Goal: Transaction & Acquisition: Purchase product/service

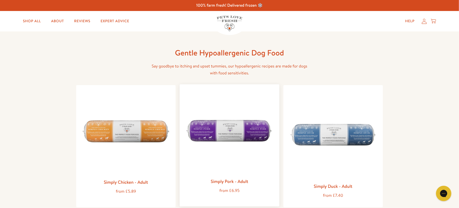
click at [252, 160] on img at bounding box center [229, 132] width 91 height 87
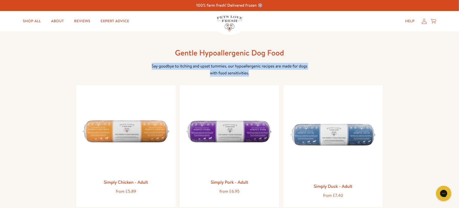
drag, startPoint x: 151, startPoint y: 66, endPoint x: 259, endPoint y: 75, distance: 107.8
click at [259, 75] on p "Say goodbye to itching and upset tummies, our hypoallergenic recipes are made f…" at bounding box center [230, 70] width 164 height 14
copy p "Say goodbye to itching and upset tummies, our hypoallergenic recipes are made f…"
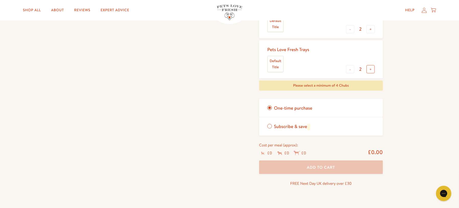
click at [373, 71] on button "+" at bounding box center [371, 69] width 8 height 8
type input "3"
click at [276, 126] on span "Subscribe & save" at bounding box center [292, 127] width 36 height 6
click at [0, 0] on input "Subscribe & save" at bounding box center [0, 0] width 0 height 0
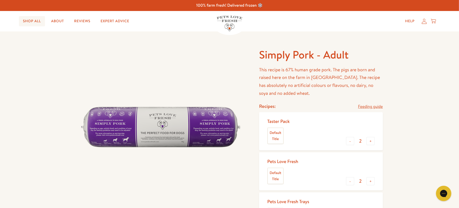
click at [33, 23] on link "Shop All" at bounding box center [32, 21] width 26 height 10
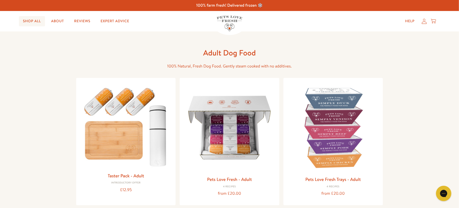
click at [40, 21] on link "Shop All" at bounding box center [32, 21] width 26 height 10
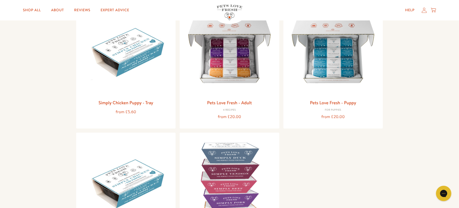
scroll to position [332, 0]
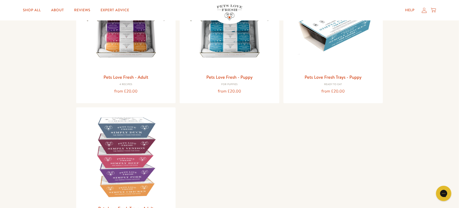
scroll to position [110, 0]
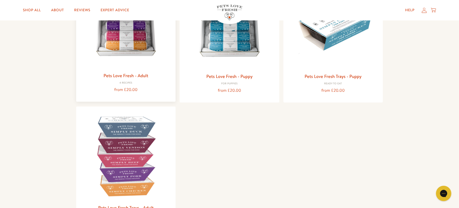
click at [137, 46] on img at bounding box center [125, 24] width 91 height 91
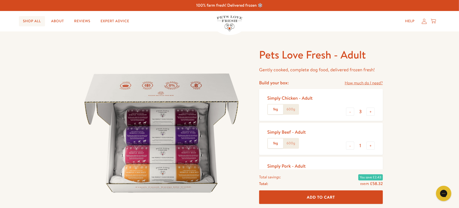
click at [33, 21] on link "Shop All" at bounding box center [32, 21] width 26 height 10
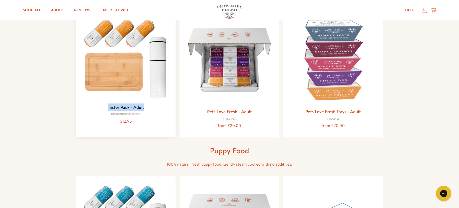
drag, startPoint x: 153, startPoint y: 107, endPoint x: 106, endPoint y: 106, distance: 47.3
click at [106, 106] on h3 "Taster Pack - Adult" at bounding box center [125, 108] width 91 height 8
copy link "Taster Pack - Adult"
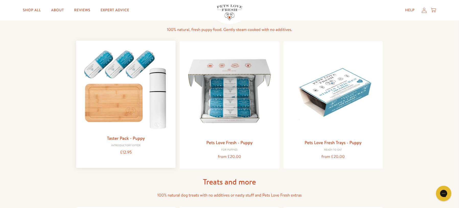
scroll to position [210, 0]
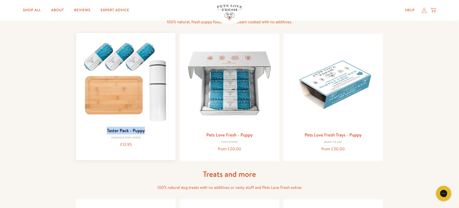
drag, startPoint x: 136, startPoint y: 130, endPoint x: 107, endPoint y: 130, distance: 29.2
click at [107, 130] on h3 "Taster Pack - Puppy" at bounding box center [125, 131] width 91 height 8
copy link "Taster Pack - Puppy"
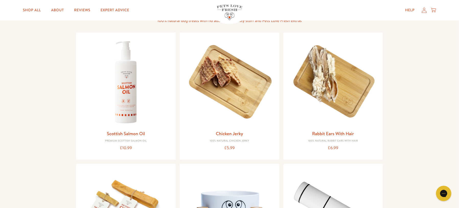
scroll to position [383, 0]
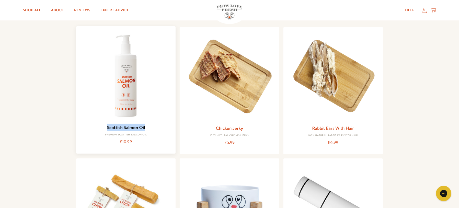
drag, startPoint x: 151, startPoint y: 127, endPoint x: 104, endPoint y: 127, distance: 47.1
click at [104, 127] on h3 "Scottish Salmon Oil" at bounding box center [125, 128] width 91 height 8
copy link "Scottish Salmon Oil"
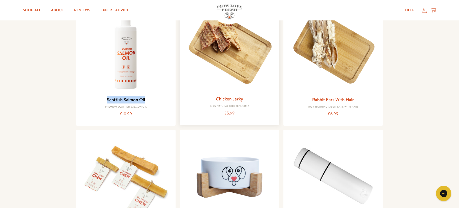
scroll to position [411, 0]
drag, startPoint x: 253, startPoint y: 98, endPoint x: 211, endPoint y: 98, distance: 42.7
click at [211, 98] on h3 "Chicken Jerky" at bounding box center [229, 99] width 91 height 8
copy link "Chicken Jerky"
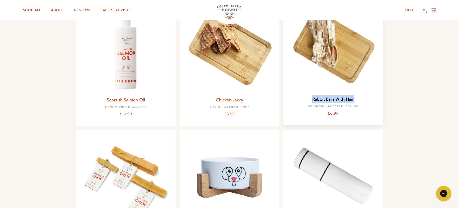
drag, startPoint x: 359, startPoint y: 98, endPoint x: 312, endPoint y: 100, distance: 46.3
click at [312, 100] on h3 "Rabbit Ears With Hair" at bounding box center [333, 99] width 91 height 8
copy link "Rabbit Ears With Hair"
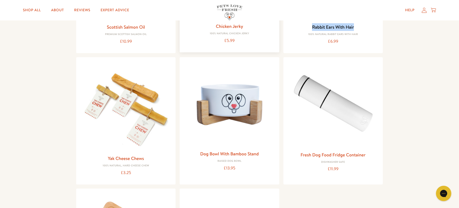
scroll to position [496, 0]
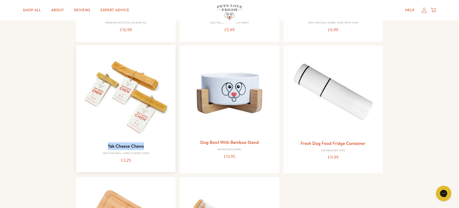
drag, startPoint x: 151, startPoint y: 147, endPoint x: 105, endPoint y: 146, distance: 46.0
click at [105, 146] on h3 "Yak Cheese Chews" at bounding box center [125, 146] width 91 height 8
copy link "Yak Cheese Chews"
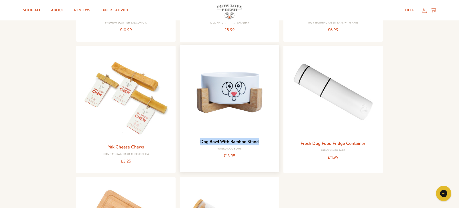
drag, startPoint x: 266, startPoint y: 140, endPoint x: 201, endPoint y: 140, distance: 65.0
click at [201, 140] on h3 "Dog Bowl With Bamboo Stand" at bounding box center [229, 142] width 91 height 8
copy link "Dog Bowl With Bamboo Stand"
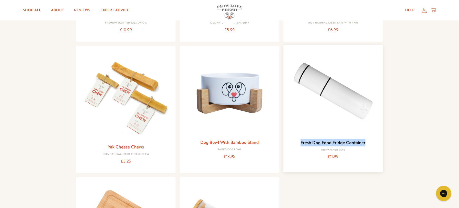
drag, startPoint x: 360, startPoint y: 142, endPoint x: 302, endPoint y: 145, distance: 58.9
click at [302, 145] on h3 "Fresh Dog Food Fridge Container" at bounding box center [333, 143] width 91 height 8
copy link "Fresh Dog Food Fridge Container"
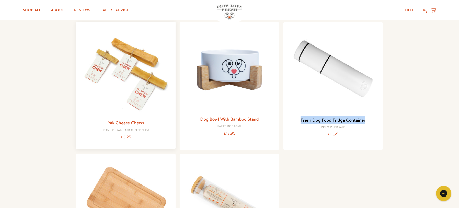
scroll to position [528, 0]
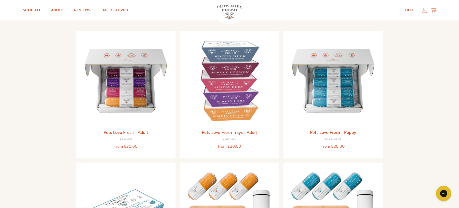
scroll to position [54, 0]
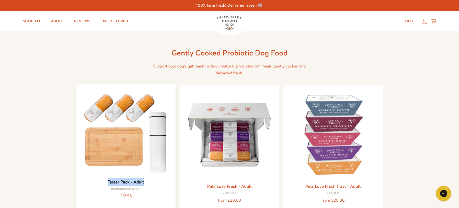
drag, startPoint x: 151, startPoint y: 183, endPoint x: 106, endPoint y: 181, distance: 44.8
click at [106, 181] on h3 "Taster Pack - Adult" at bounding box center [125, 182] width 91 height 8
copy link "Taster Pack - Adult"
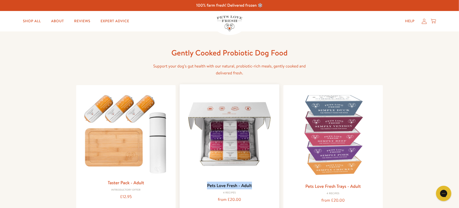
drag, startPoint x: 260, startPoint y: 187, endPoint x: 207, endPoint y: 186, distance: 53.2
click at [207, 186] on h3 "Pets Love Fresh - Adult" at bounding box center [229, 186] width 91 height 8
copy link "Pets Love Fresh - Adult"
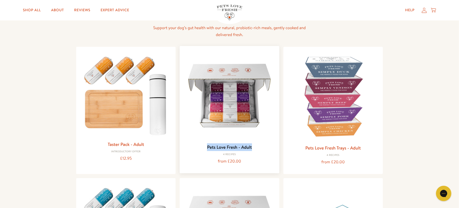
scroll to position [39, 0]
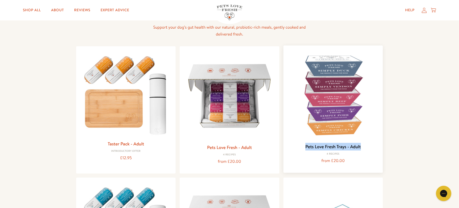
drag, startPoint x: 366, startPoint y: 147, endPoint x: 305, endPoint y: 147, distance: 61.4
click at [305, 147] on h3 "Pets Love Fresh Trays - Adult" at bounding box center [333, 147] width 91 height 8
copy link "Pets Love Fresh Trays - Adult"
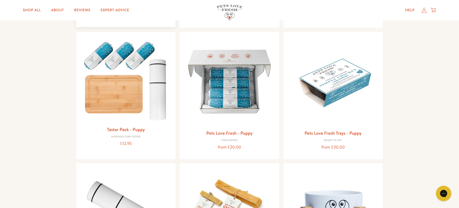
scroll to position [198, 0]
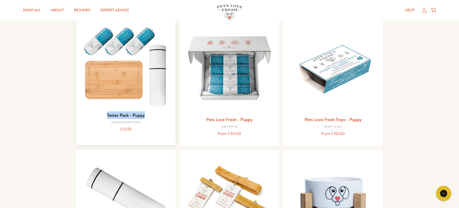
drag, startPoint x: 154, startPoint y: 118, endPoint x: 102, endPoint y: 118, distance: 51.9
click at [102, 118] on h3 "Taster Pack - Puppy" at bounding box center [125, 116] width 91 height 8
copy link "Taster Pack - Puppy"
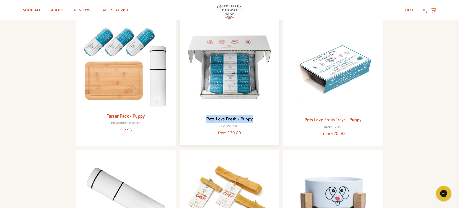
drag, startPoint x: 258, startPoint y: 121, endPoint x: 203, endPoint y: 120, distance: 54.2
click at [203, 120] on h3 "Pets Love Fresh - Puppy" at bounding box center [229, 119] width 91 height 8
copy link "Pets Love Fresh - Puppy"
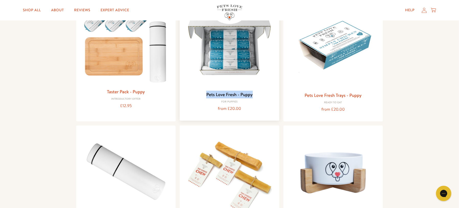
scroll to position [227, 0]
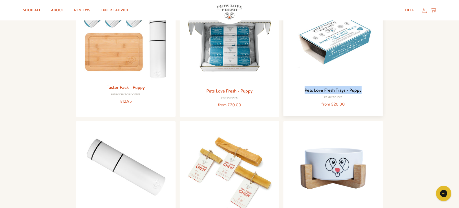
drag, startPoint x: 371, startPoint y: 92, endPoint x: 303, endPoint y: 92, distance: 68.6
click at [303, 92] on h3 "Pets Love Fresh Trays - Puppy" at bounding box center [333, 90] width 91 height 8
copy link "Pets Love Fresh Trays - Puppy"
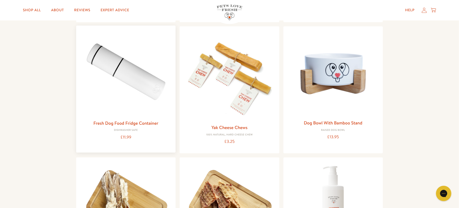
scroll to position [301, 0]
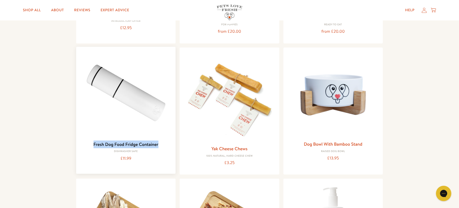
drag, startPoint x: 141, startPoint y: 145, endPoint x: 94, endPoint y: 145, distance: 46.6
click at [94, 145] on h3 "Fresh Dog Food Fridge Container" at bounding box center [125, 145] width 91 height 8
copy link "Fresh Dog Food Fridge Container"
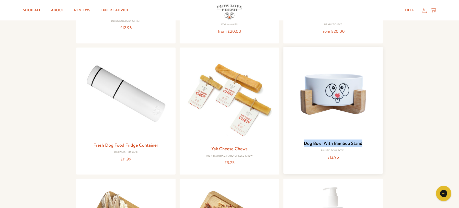
drag, startPoint x: 366, startPoint y: 141, endPoint x: 303, endPoint y: 142, distance: 62.9
click at [303, 142] on h3 "Dog Bowl With Bamboo Stand" at bounding box center [333, 144] width 91 height 8
copy link "Dog Bowl With Bamboo Stand"
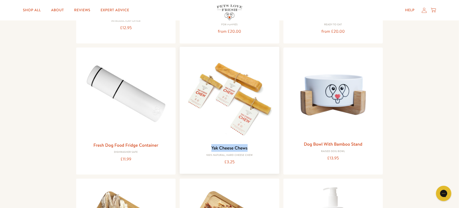
drag, startPoint x: 252, startPoint y: 147, endPoint x: 207, endPoint y: 147, distance: 45.0
click at [207, 147] on h3 "Yak Cheese Chews" at bounding box center [229, 148] width 91 height 8
copy link "Yak Cheese Chews"
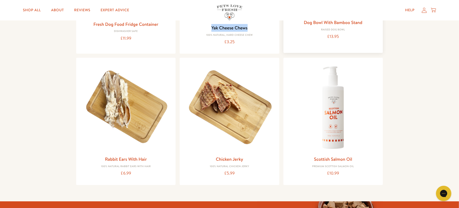
scroll to position [423, 0]
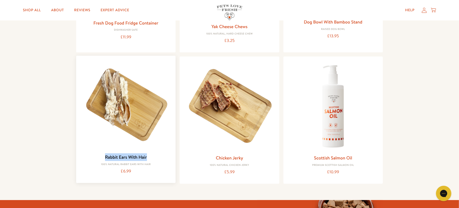
drag, startPoint x: 133, startPoint y: 156, endPoint x: 100, endPoint y: 156, distance: 32.2
click at [100, 156] on h3 "Rabbit Ears With Hair" at bounding box center [125, 157] width 91 height 8
copy link "Rabbit Ears With Hair"
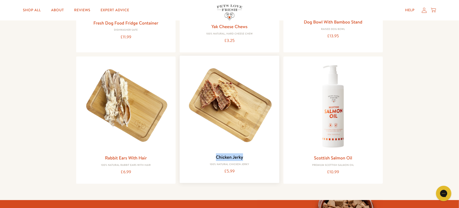
drag, startPoint x: 243, startPoint y: 158, endPoint x: 210, endPoint y: 157, distance: 33.0
click at [210, 157] on h3 "Chicken Jerky" at bounding box center [229, 157] width 91 height 8
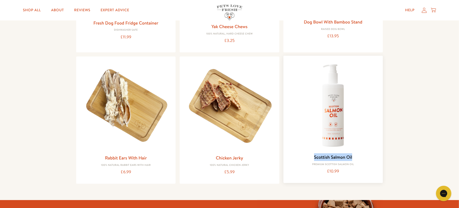
drag, startPoint x: 357, startPoint y: 156, endPoint x: 313, endPoint y: 156, distance: 44.3
click at [313, 156] on h3 "Scottish Salmon Oil" at bounding box center [333, 157] width 91 height 8
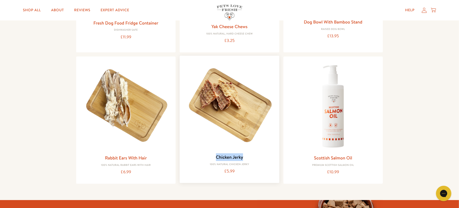
drag, startPoint x: 247, startPoint y: 156, endPoint x: 209, endPoint y: 156, distance: 37.6
click at [209, 156] on h3 "Chicken Jerky" at bounding box center [229, 157] width 91 height 8
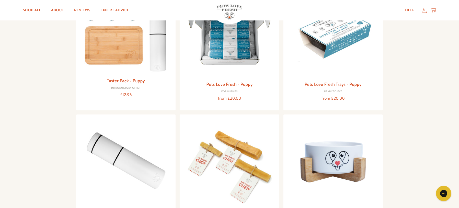
scroll to position [210, 0]
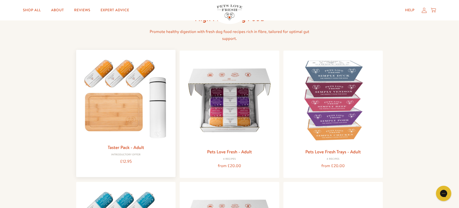
scroll to position [49, 0]
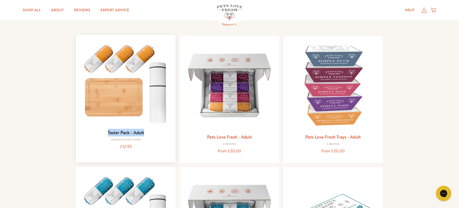
drag, startPoint x: 146, startPoint y: 131, endPoint x: 108, endPoint y: 131, distance: 38.4
click at [108, 131] on h3 "Taster Pack - Adult" at bounding box center [125, 133] width 91 height 8
copy link "Taster Pack - Adult"
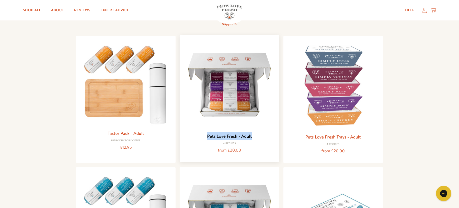
drag, startPoint x: 261, startPoint y: 137, endPoint x: 207, endPoint y: 137, distance: 54.2
click at [207, 137] on h3 "Pets Love Fresh - Adult" at bounding box center [229, 137] width 91 height 8
copy link "Pets Love Fresh - Adult"
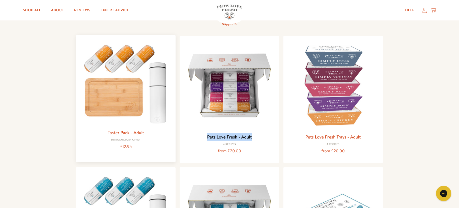
click at [153, 102] on img at bounding box center [125, 83] width 91 height 88
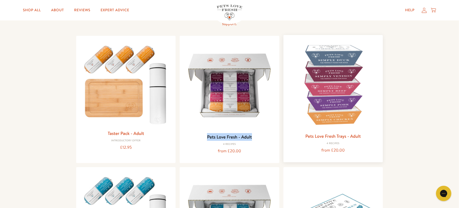
click at [318, 97] on img at bounding box center [333, 84] width 91 height 91
drag, startPoint x: 366, startPoint y: 136, endPoint x: 306, endPoint y: 137, distance: 59.9
click at [306, 137] on h3 "Pets Love Fresh Trays - Adult" at bounding box center [333, 137] width 91 height 8
copy link "Pets Love Fresh Trays - Adult"
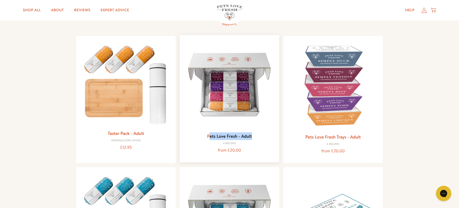
drag, startPoint x: 260, startPoint y: 136, endPoint x: 209, endPoint y: 136, distance: 51.2
click at [209, 136] on h3 "Pets Love Fresh - Adult" at bounding box center [229, 137] width 91 height 8
copy link "ets Love Fresh - Adult"
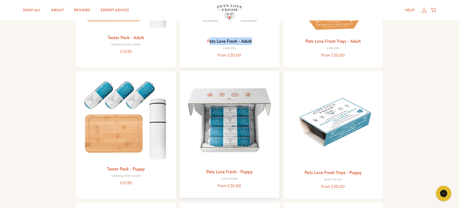
scroll to position [147, 0]
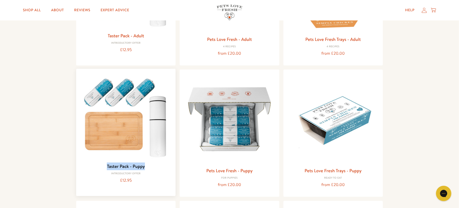
drag, startPoint x: 154, startPoint y: 166, endPoint x: 100, endPoint y: 166, distance: 54.5
click at [100, 166] on h3 "Taster Pack - Puppy" at bounding box center [125, 167] width 91 height 8
copy link "Taster Pack - Puppy"
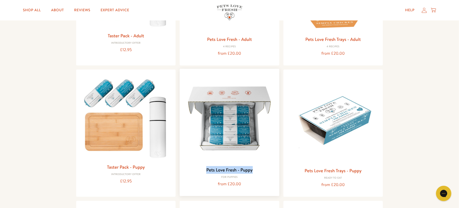
drag, startPoint x: 257, startPoint y: 170, endPoint x: 205, endPoint y: 170, distance: 51.9
click at [205, 170] on h3 "Pets Love Fresh - Puppy" at bounding box center [229, 170] width 91 height 8
copy link "Pets Love Fresh - Puppy"
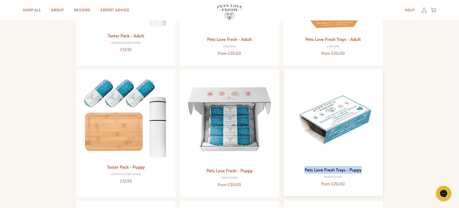
drag, startPoint x: 366, startPoint y: 171, endPoint x: 304, endPoint y: 170, distance: 61.9
click at [304, 170] on h3 "Pets Love Fresh Trays - Puppy" at bounding box center [333, 170] width 91 height 8
copy link "Pets Love Fresh Trays - Puppy"
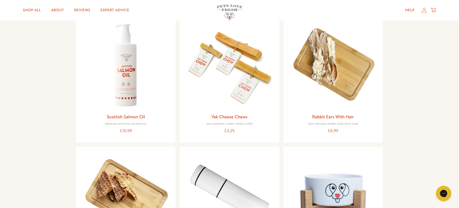
scroll to position [333, 0]
drag, startPoint x: 152, startPoint y: 114, endPoint x: 100, endPoint y: 114, distance: 51.7
click at [100, 114] on h3 "Scottish Salmon Oil" at bounding box center [125, 116] width 91 height 8
copy link "Scottish Salmon Oil"
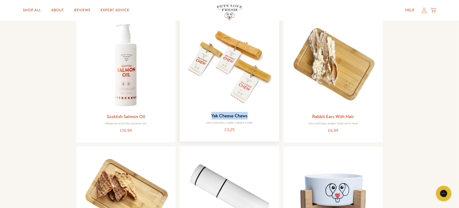
drag, startPoint x: 232, startPoint y: 115, endPoint x: 210, endPoint y: 115, distance: 21.7
click at [210, 115] on h3 "Yak Cheese Chews" at bounding box center [229, 116] width 91 height 8
copy link "Yak Cheese Chews"
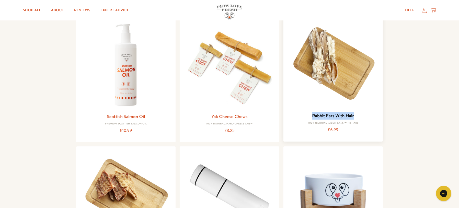
drag, startPoint x: 357, startPoint y: 115, endPoint x: 313, endPoint y: 115, distance: 43.7
click at [313, 115] on h3 "Rabbit Ears With Hair" at bounding box center [333, 116] width 91 height 8
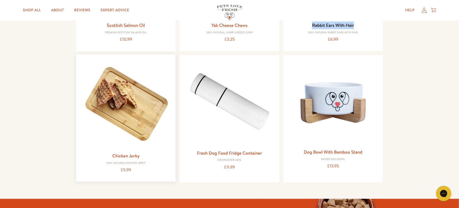
scroll to position [426, 0]
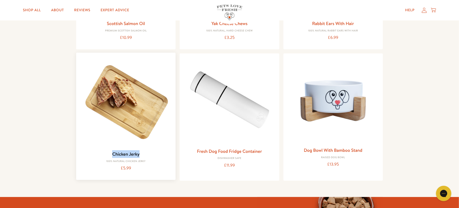
drag, startPoint x: 138, startPoint y: 154, endPoint x: 109, endPoint y: 153, distance: 29.2
click at [109, 153] on h3 "Chicken Jerky" at bounding box center [125, 154] width 91 height 8
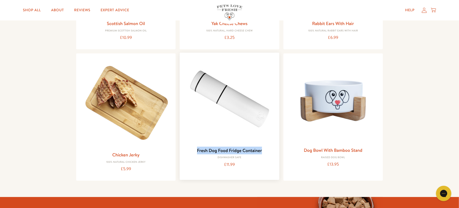
drag, startPoint x: 254, startPoint y: 151, endPoint x: 196, endPoint y: 150, distance: 57.8
click at [196, 150] on h3 "Fresh Dog Food Fridge Container" at bounding box center [229, 151] width 91 height 8
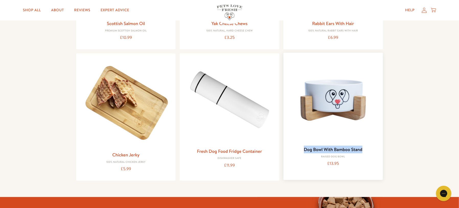
drag, startPoint x: 368, startPoint y: 150, endPoint x: 303, endPoint y: 150, distance: 64.5
click at [303, 150] on h3 "Dog Bowl With Bamboo Stand" at bounding box center [333, 150] width 91 height 8
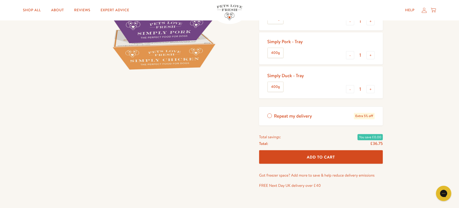
scroll to position [140, 0]
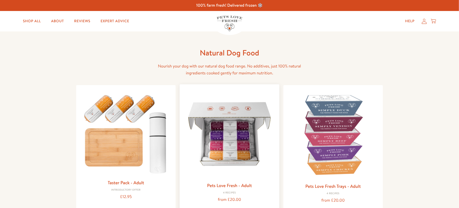
click at [238, 137] on img at bounding box center [229, 134] width 91 height 91
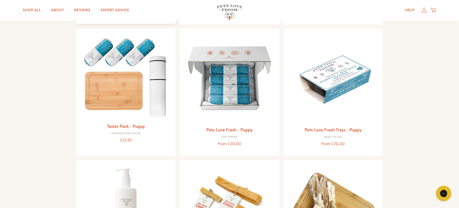
scroll to position [342, 0]
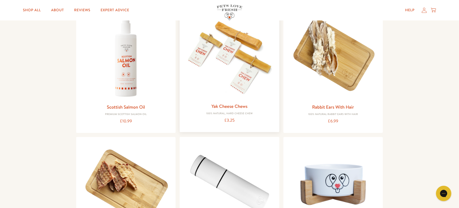
click at [214, 109] on link "Yak Cheese Chews" at bounding box center [230, 106] width 36 height 6
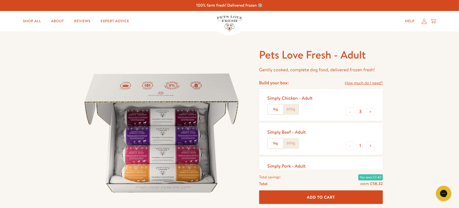
scroll to position [74, 0]
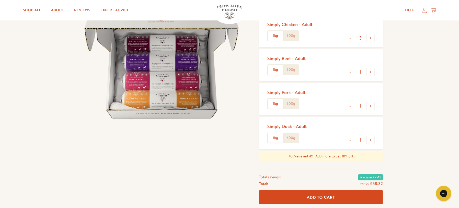
click at [335, 194] on button "Add To Cart" at bounding box center [321, 198] width 124 height 14
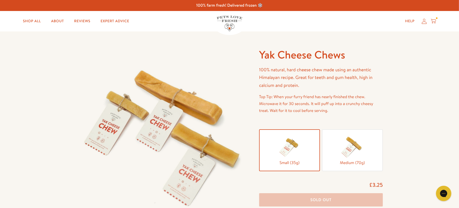
click at [335, 152] on div at bounding box center [353, 147] width 52 height 26
click at [0, 0] on input "Medium (70g)" at bounding box center [0, 0] width 0 height 0
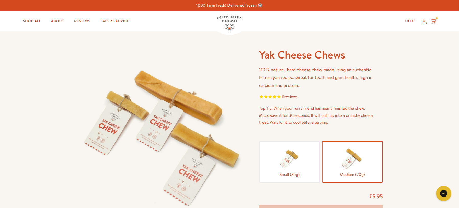
click at [310, 195] on div "£5.95" at bounding box center [321, 197] width 124 height 8
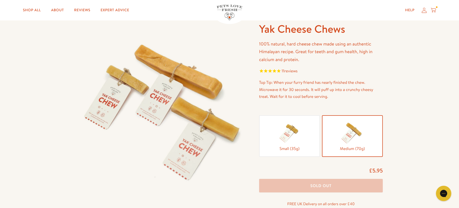
scroll to position [31, 0]
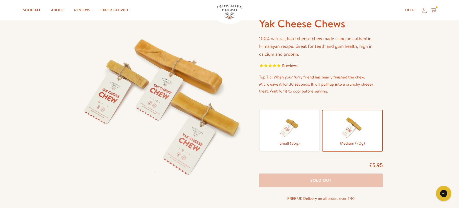
click at [306, 184] on button "Sold Out" at bounding box center [321, 181] width 124 height 14
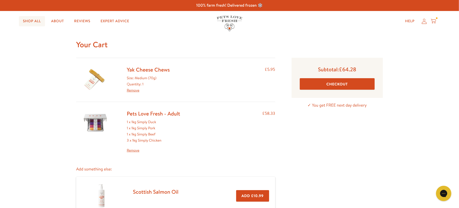
click at [37, 23] on link "Shop All" at bounding box center [32, 21] width 26 height 10
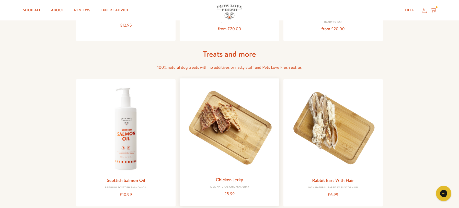
click at [201, 138] on img at bounding box center [229, 128] width 91 height 91
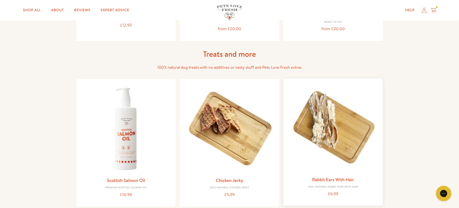
click at [344, 148] on img at bounding box center [333, 128] width 91 height 91
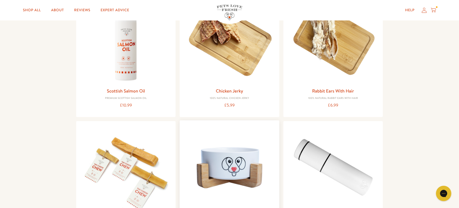
scroll to position [438, 0]
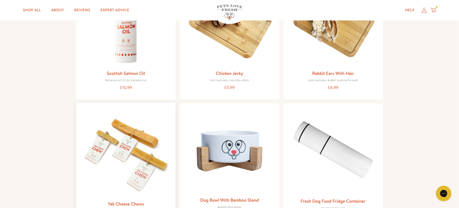
click at [137, 137] on img at bounding box center [125, 152] width 91 height 91
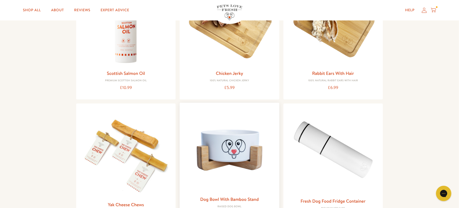
click at [206, 126] on img at bounding box center [229, 150] width 91 height 87
click at [317, 156] on img at bounding box center [333, 151] width 91 height 88
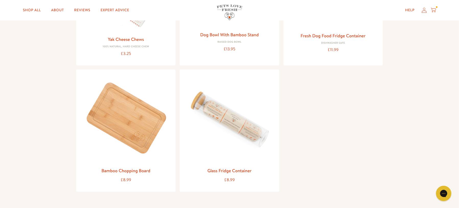
scroll to position [605, 0]
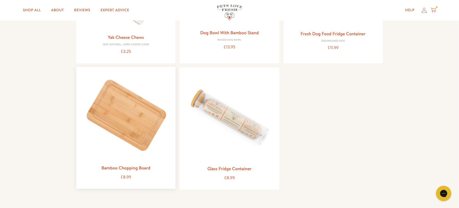
click at [130, 103] on img at bounding box center [125, 116] width 91 height 91
click at [228, 129] on img at bounding box center [229, 116] width 91 height 91
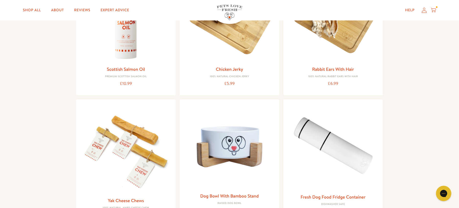
scroll to position [440, 0]
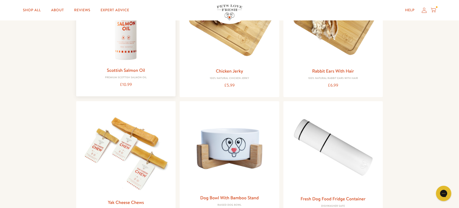
click at [123, 47] on img at bounding box center [125, 18] width 91 height 91
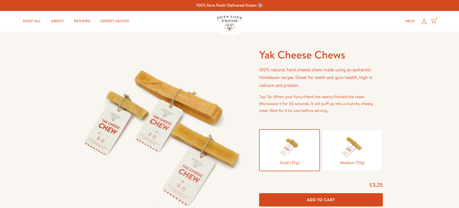
scroll to position [21, 0]
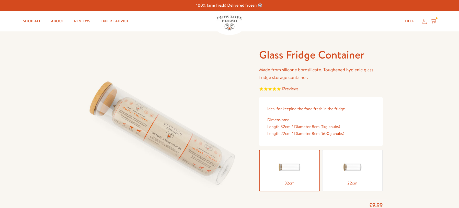
click at [336, 160] on div at bounding box center [353, 168] width 52 height 26
click at [0, 0] on input "22cm" at bounding box center [0, 0] width 0 height 0
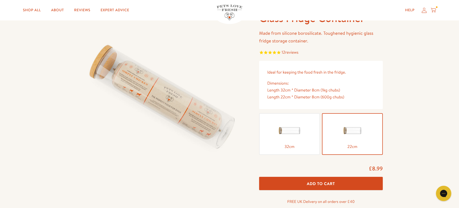
scroll to position [37, 0]
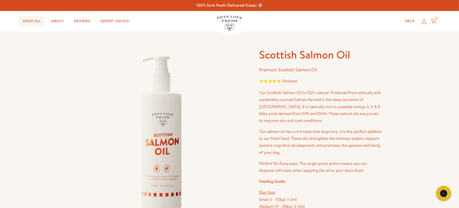
click at [33, 22] on link "Shop All" at bounding box center [32, 21] width 26 height 10
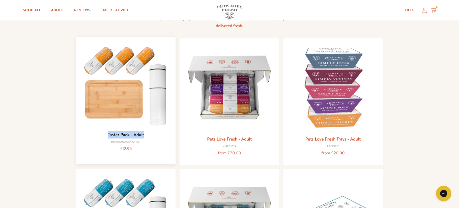
drag, startPoint x: 152, startPoint y: 134, endPoint x: 107, endPoint y: 134, distance: 45.0
click at [107, 134] on h3 "Taster Pack - Adult" at bounding box center [125, 135] width 91 height 8
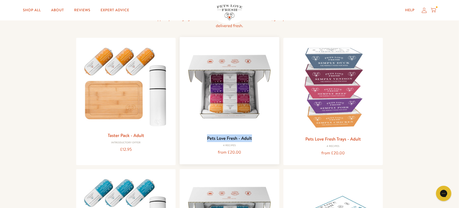
drag, startPoint x: 253, startPoint y: 138, endPoint x: 202, endPoint y: 138, distance: 50.7
click at [202, 138] on h3 "Pets Love Fresh - Adult" at bounding box center [229, 139] width 91 height 8
copy link "Pets Love Fresh - Adult"
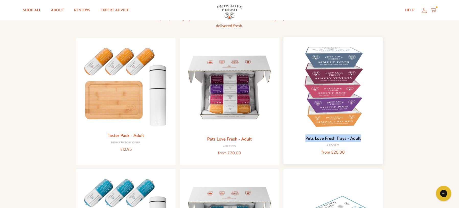
drag, startPoint x: 364, startPoint y: 139, endPoint x: 305, endPoint y: 139, distance: 58.8
click at [305, 139] on h3 "Pets Love Fresh Trays - Adult" at bounding box center [333, 139] width 91 height 8
copy link "Pets Love Fresh Trays - Adult"
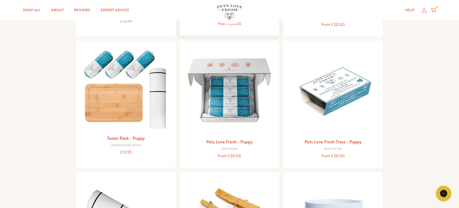
scroll to position [186, 0]
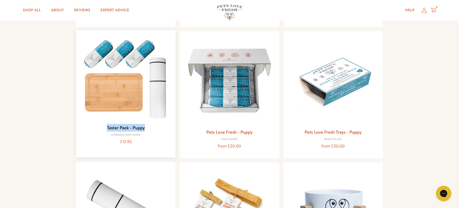
drag, startPoint x: 150, startPoint y: 128, endPoint x: 103, endPoint y: 127, distance: 46.8
click at [103, 127] on h3 "Taster Pack - Puppy" at bounding box center [125, 128] width 91 height 8
copy link "Taster Pack - Puppy"
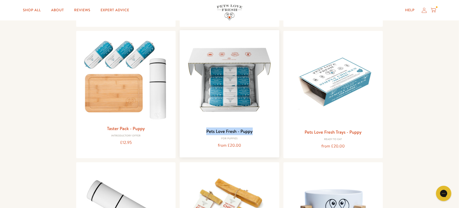
drag, startPoint x: 251, startPoint y: 131, endPoint x: 200, endPoint y: 130, distance: 51.2
click at [200, 130] on h3 "Pets Love Fresh - Puppy" at bounding box center [229, 132] width 91 height 8
copy link "Pets Love Fresh - Puppy"
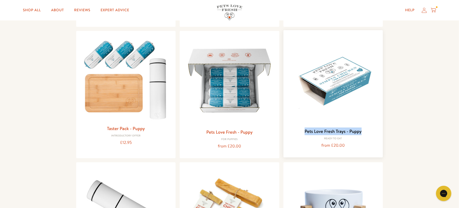
drag, startPoint x: 362, startPoint y: 131, endPoint x: 298, endPoint y: 130, distance: 64.2
click at [298, 130] on h3 "Pets Love Fresh Trays - Puppy" at bounding box center [333, 132] width 91 height 8
copy link "Pets Love Fresh Trays - Puppy"
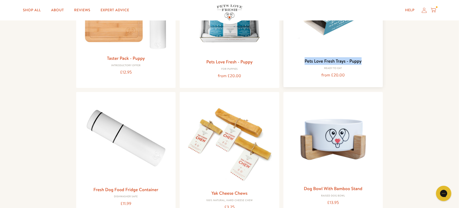
scroll to position [318, 0]
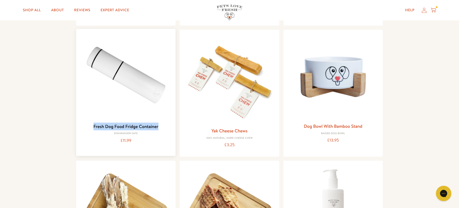
drag, startPoint x: 141, startPoint y: 125, endPoint x: 91, endPoint y: 126, distance: 49.6
click at [91, 126] on h3 "Fresh Dog Food Fridge Container" at bounding box center [125, 127] width 91 height 8
copy link "Fresh Dog Food Fridge Container"
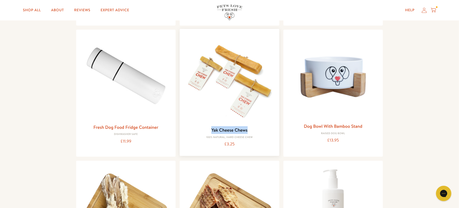
drag, startPoint x: 252, startPoint y: 129, endPoint x: 210, endPoint y: 129, distance: 42.2
click at [210, 129] on h3 "Yak Cheese Chews" at bounding box center [229, 130] width 91 height 8
copy link "Yak Cheese Chews"
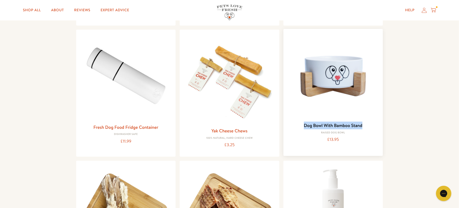
drag, startPoint x: 366, startPoint y: 126, endPoint x: 305, endPoint y: 126, distance: 60.6
click at [305, 126] on h3 "Dog Bowl With Bamboo Stand" at bounding box center [333, 126] width 91 height 8
copy link "Dog Bowl With Bamboo Stand"
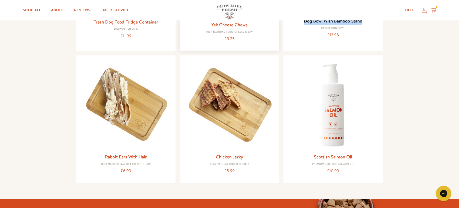
scroll to position [430, 0]
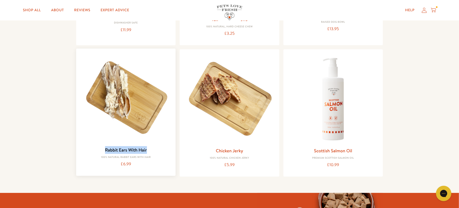
drag, startPoint x: 153, startPoint y: 148, endPoint x: 104, endPoint y: 148, distance: 49.9
click at [104, 148] on h3 "Rabbit Ears With Hair" at bounding box center [125, 150] width 91 height 8
copy link "Rabbit Ears With Hair"
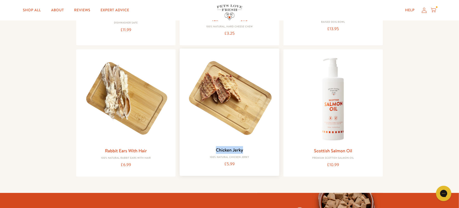
drag, startPoint x: 248, startPoint y: 148, endPoint x: 211, endPoint y: 148, distance: 37.4
click at [211, 148] on h3 "Chicken Jerky" at bounding box center [229, 150] width 91 height 8
copy link "Chicken Jerky"
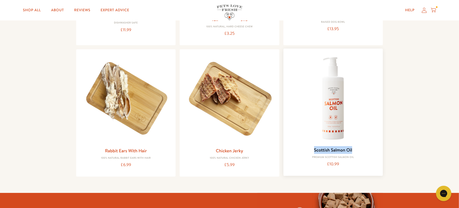
drag, startPoint x: 358, startPoint y: 150, endPoint x: 312, endPoint y: 150, distance: 46.3
click at [312, 150] on h3 "Scottish Salmon Oil" at bounding box center [333, 150] width 91 height 8
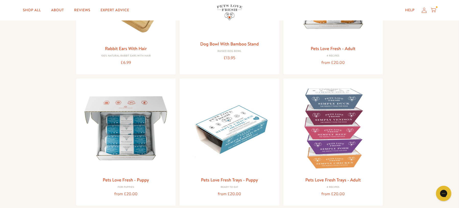
scroll to position [402, 0]
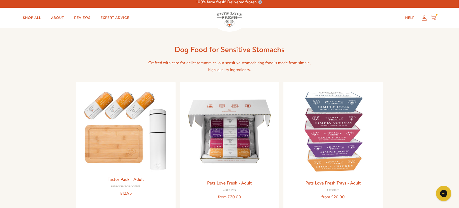
scroll to position [2, 0]
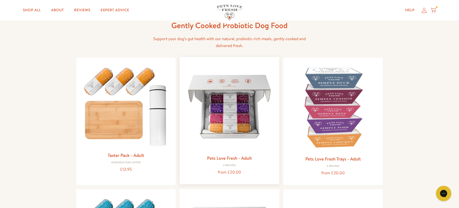
scroll to position [36, 0]
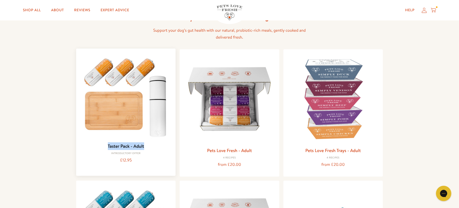
drag, startPoint x: 154, startPoint y: 145, endPoint x: 101, endPoint y: 145, distance: 52.7
click at [101, 145] on h3 "Taster Pack - Adult" at bounding box center [125, 146] width 91 height 8
copy link "Taster Pack - Adult"
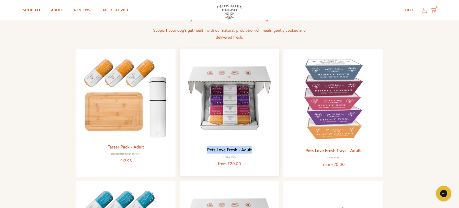
drag, startPoint x: 248, startPoint y: 149, endPoint x: 207, endPoint y: 149, distance: 40.7
click at [207, 149] on h3 "Pets Love Fresh - Adult" at bounding box center [229, 150] width 91 height 8
copy link "Pets Love Fresh - Adult"
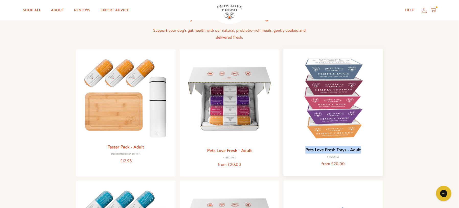
drag, startPoint x: 366, startPoint y: 151, endPoint x: 305, endPoint y: 152, distance: 61.2
click at [305, 152] on h3 "Pets Love Fresh Trays - Adult" at bounding box center [333, 150] width 91 height 8
copy link "Pets Love Fresh Trays - Adult"
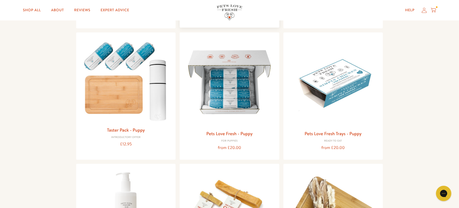
scroll to position [199, 0]
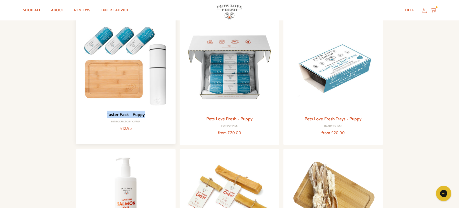
drag, startPoint x: 149, startPoint y: 115, endPoint x: 107, endPoint y: 115, distance: 42.5
click at [107, 115] on h3 "Taster Pack - Puppy" at bounding box center [125, 115] width 91 height 8
copy link "Taster Pack - Puppy"
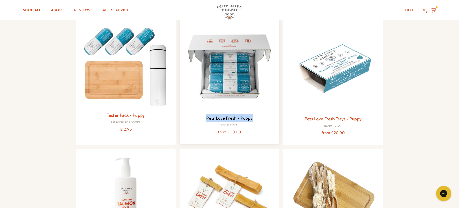
drag, startPoint x: 256, startPoint y: 118, endPoint x: 207, endPoint y: 118, distance: 49.4
click at [207, 118] on h3 "Pets Love Fresh - Puppy" at bounding box center [229, 118] width 91 height 8
copy link "Pets Love Fresh - Puppy"
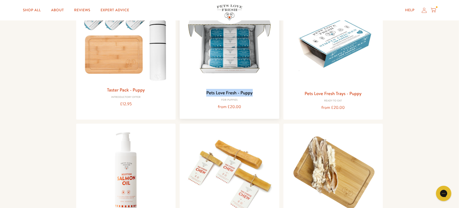
scroll to position [234, 0]
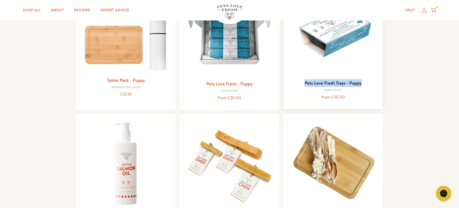
drag, startPoint x: 373, startPoint y: 87, endPoint x: 297, endPoint y: 86, distance: 76.5
click at [297, 86] on h3 "Pets Love Fresh Trays - Puppy" at bounding box center [333, 83] width 91 height 8
copy link "Pets Love Fresh Trays - Puppy"
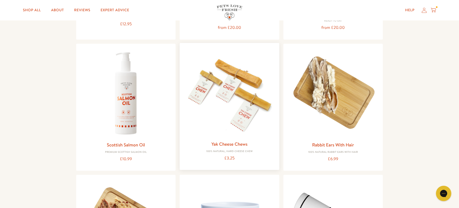
scroll to position [314, 0]
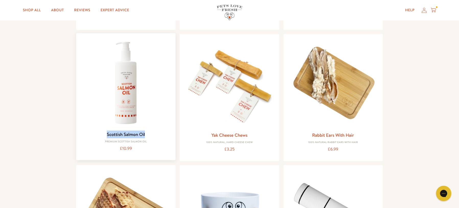
drag, startPoint x: 153, startPoint y: 133, endPoint x: 102, endPoint y: 136, distance: 50.8
click at [102, 136] on h3 "Scottish Salmon Oil" at bounding box center [125, 135] width 91 height 8
copy link "Scottish Salmon Oil"
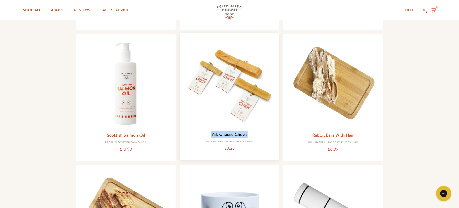
drag, startPoint x: 254, startPoint y: 134, endPoint x: 208, endPoint y: 134, distance: 46.6
click at [208, 134] on h3 "Yak Cheese Chews" at bounding box center [229, 135] width 91 height 8
copy link "Yak Cheese Chews"
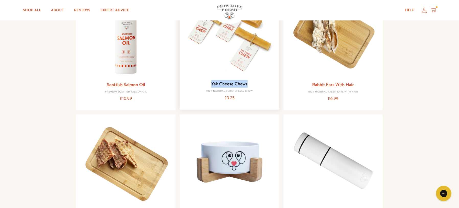
scroll to position [365, 0]
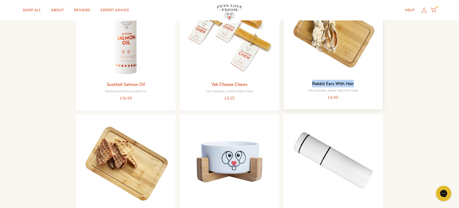
drag, startPoint x: 355, startPoint y: 83, endPoint x: 308, endPoint y: 83, distance: 46.3
click at [308, 83] on h3 "Rabbit Ears With Hair" at bounding box center [333, 84] width 91 height 8
copy link "Rabbit Ears With Hair"
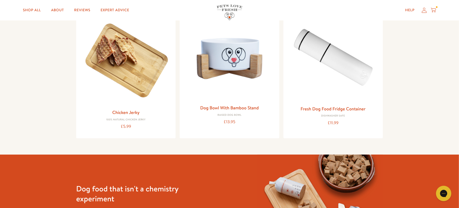
scroll to position [484, 0]
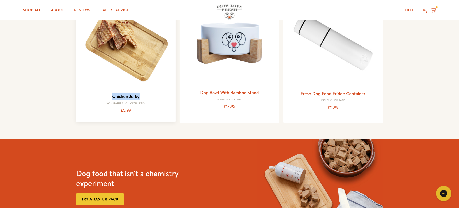
drag, startPoint x: 145, startPoint y: 96, endPoint x: 109, endPoint y: 96, distance: 36.1
click at [109, 96] on h3 "Chicken Jerky" at bounding box center [125, 97] width 91 height 8
copy link "Chicken Jerky"
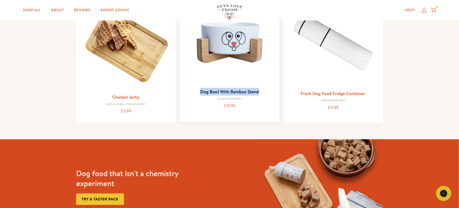
drag, startPoint x: 263, startPoint y: 93, endPoint x: 199, endPoint y: 92, distance: 64.7
click at [199, 92] on h3 "Dog Bowl With Bamboo Stand" at bounding box center [229, 92] width 91 height 8
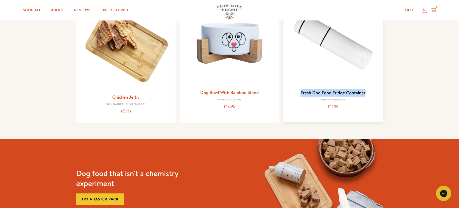
drag, startPoint x: 371, startPoint y: 93, endPoint x: 300, endPoint y: 93, distance: 70.6
click at [300, 93] on h3 "Fresh Dog Food Fridge Container" at bounding box center [333, 93] width 91 height 8
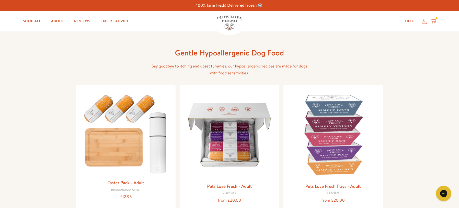
click at [227, 21] on img at bounding box center [230, 24] width 26 height 16
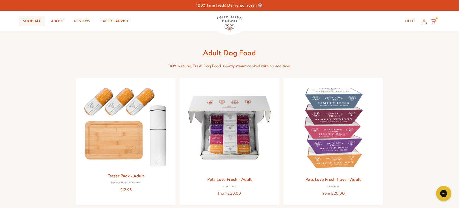
click at [32, 23] on link "Shop All" at bounding box center [32, 21] width 26 height 10
